Goal: Check status: Check status

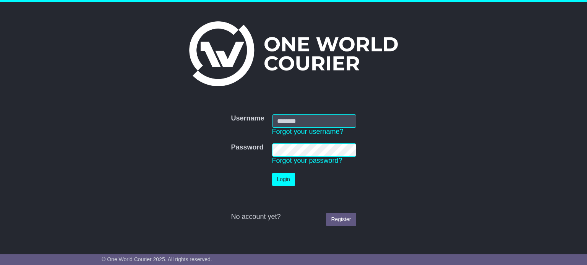
type input "**********"
click at [282, 181] on button "Login" at bounding box center [283, 179] width 23 height 13
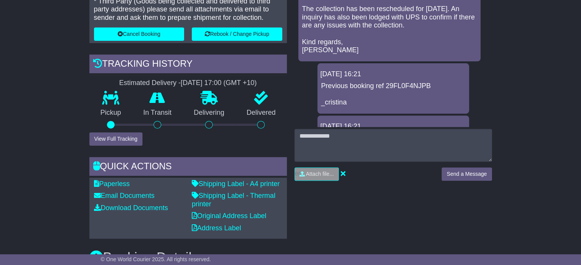
scroll to position [249, 0]
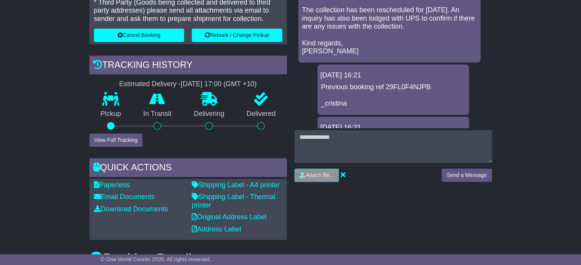
click at [97, 64] on icon at bounding box center [97, 64] width 9 height 9
click at [102, 140] on button "View Full Tracking" at bounding box center [115, 140] width 53 height 13
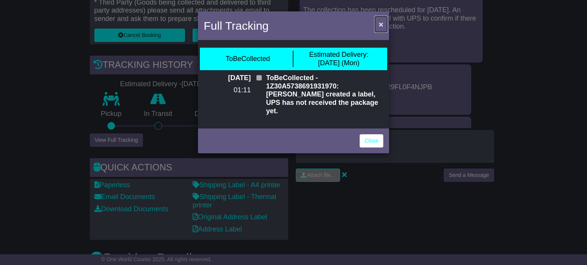
click at [379, 24] on span "×" at bounding box center [380, 24] width 5 height 9
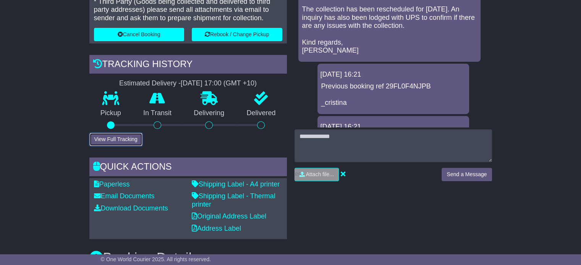
scroll to position [250, 0]
click at [95, 139] on button "View Full Tracking" at bounding box center [115, 139] width 53 height 13
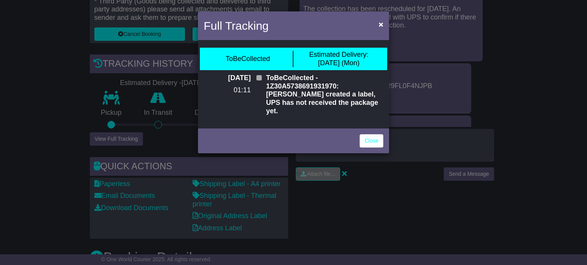
click at [63, 136] on div "Full Tracking × ToBeCollected Estimated Delivery: 04 Aug (Mon) 22 Jul 2025 01:1…" at bounding box center [293, 132] width 587 height 265
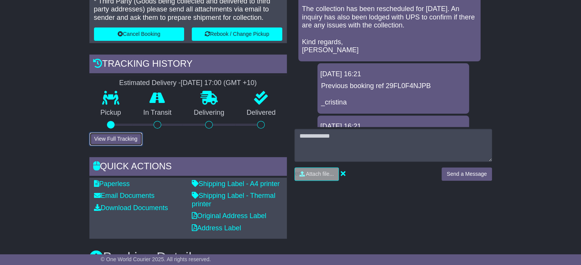
click at [107, 138] on button "View Full Tracking" at bounding box center [115, 139] width 53 height 13
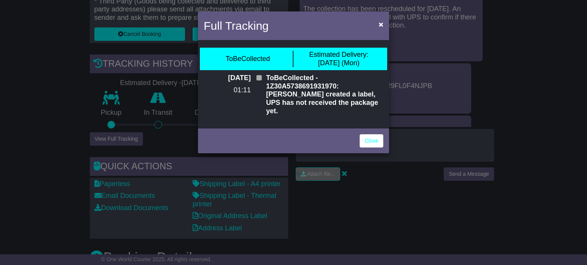
click at [45, 139] on div "Full Tracking × ToBeCollected Estimated Delivery: 04 Aug (Mon) 22 Jul 2025 01:1…" at bounding box center [293, 132] width 587 height 265
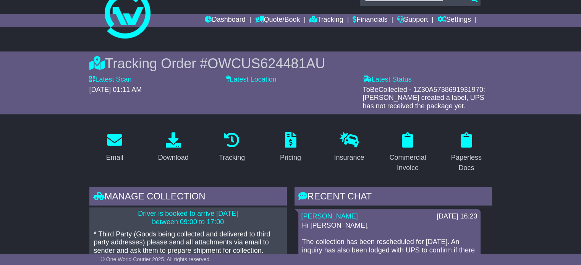
scroll to position [0, 0]
